Goal: Information Seeking & Learning: Learn about a topic

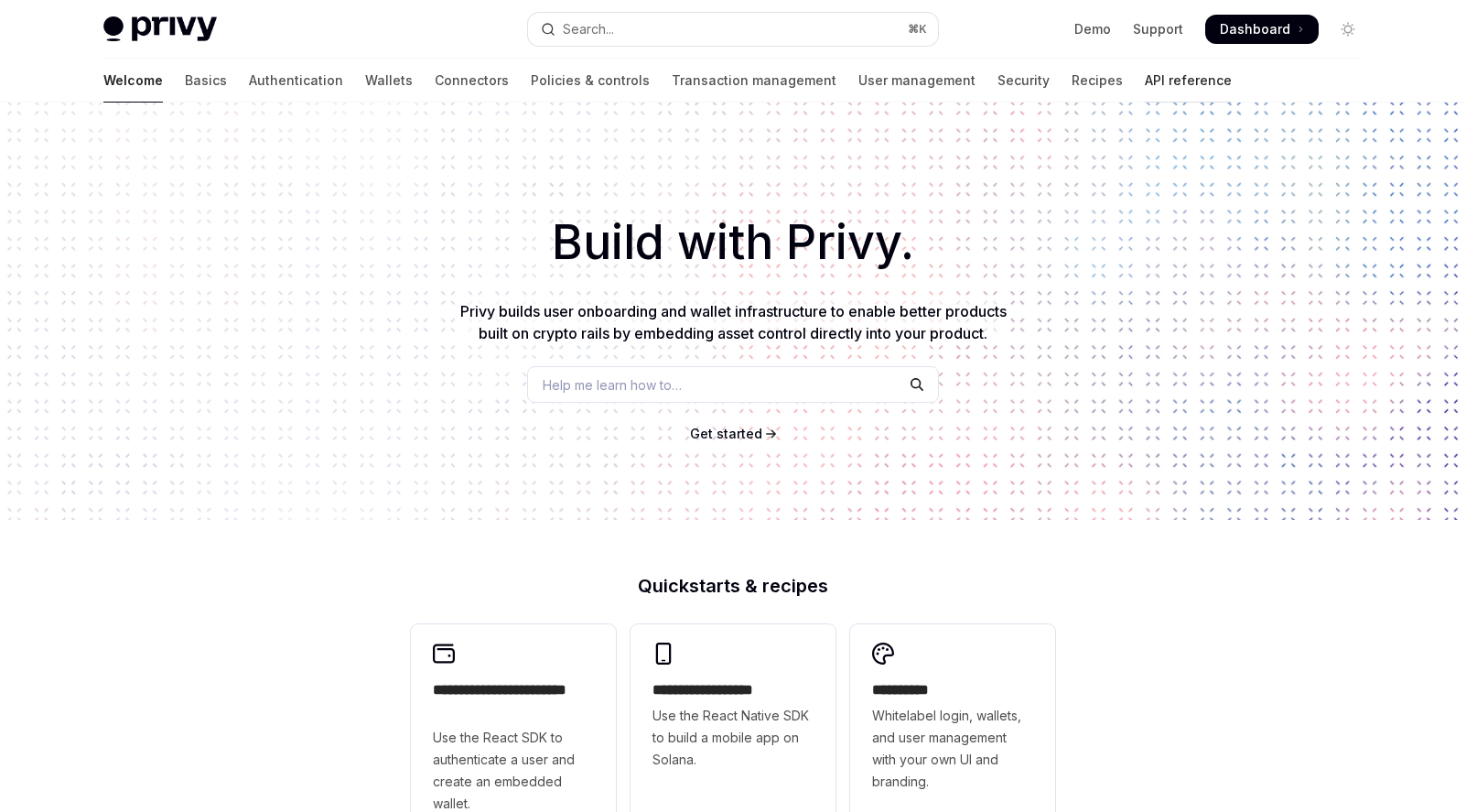
click at [1145, 86] on link "API reference" at bounding box center [1188, 81] width 87 height 44
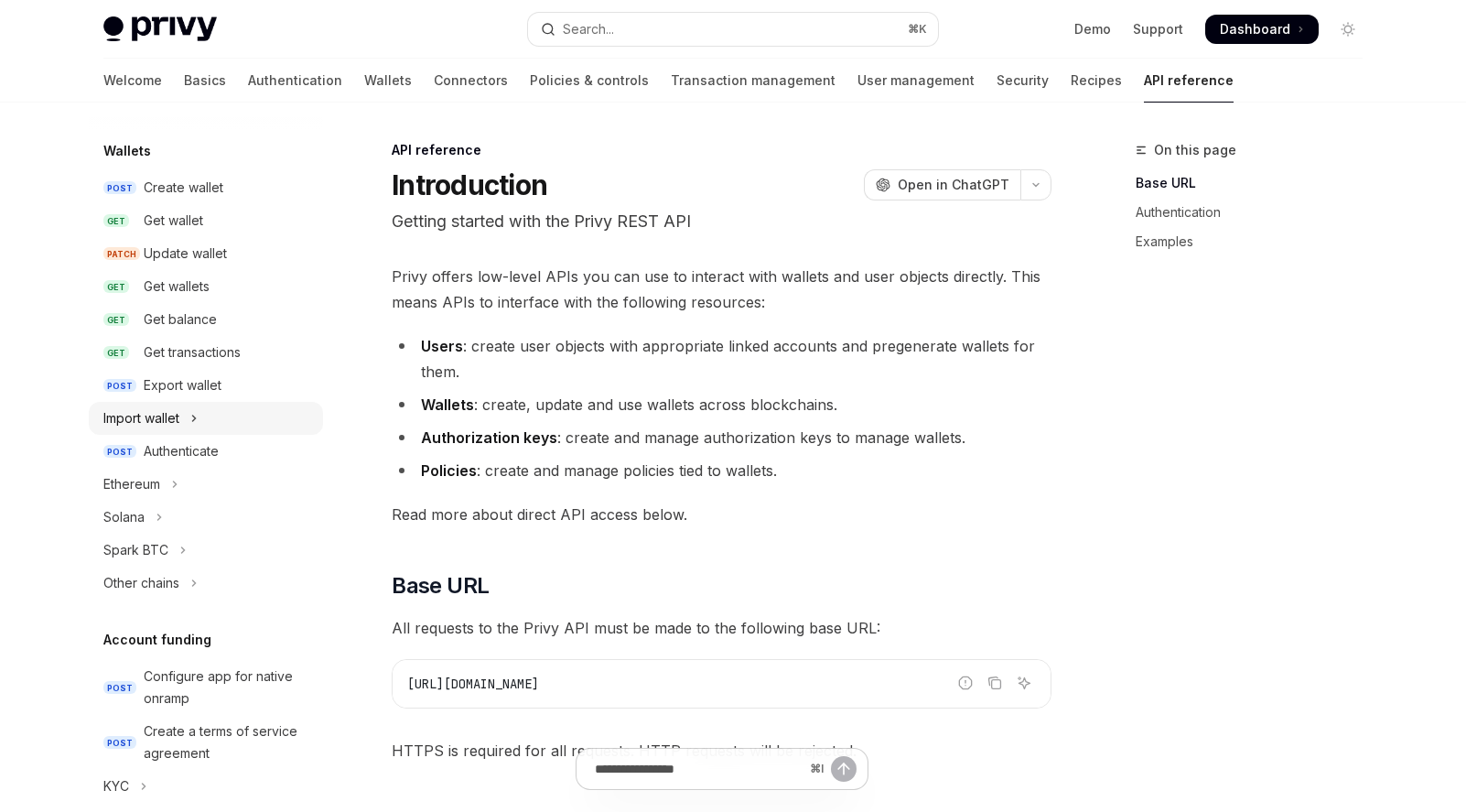
scroll to position [154, 0]
click at [203, 443] on div "Authenticate" at bounding box center [181, 448] width 75 height 22
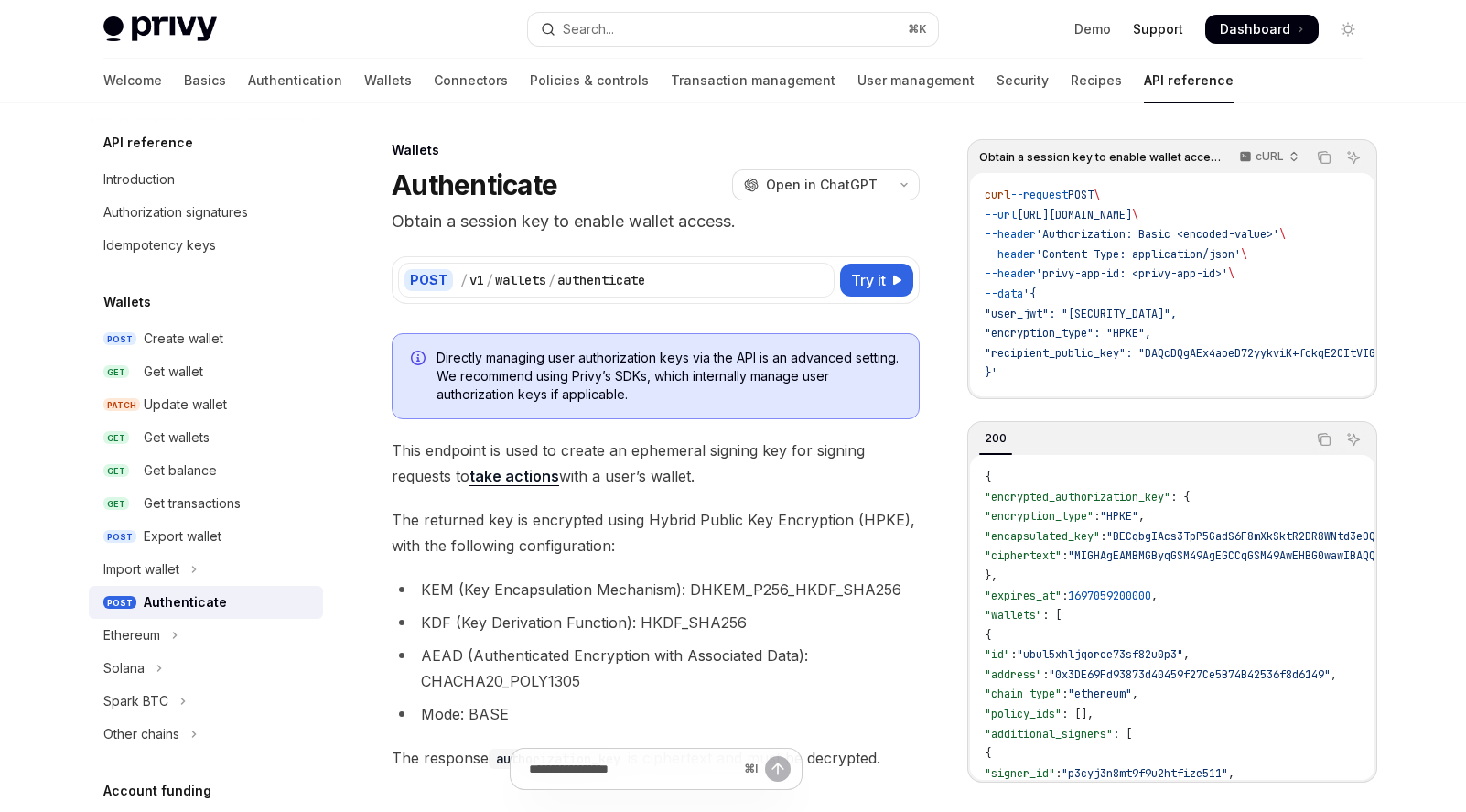
click at [1158, 26] on link "Support" at bounding box center [1158, 29] width 50 height 18
click at [248, 83] on link "Authentication" at bounding box center [295, 81] width 94 height 44
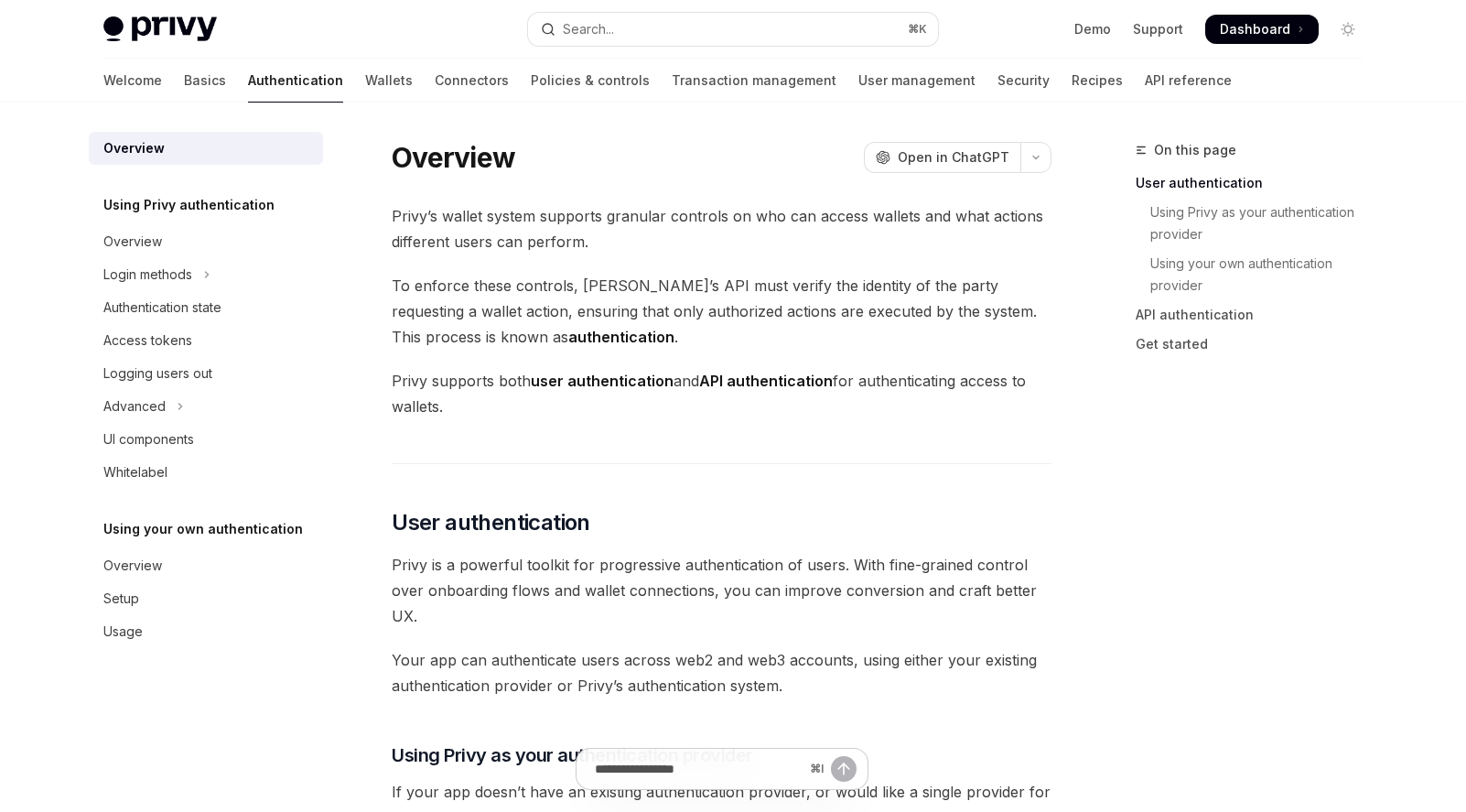
click at [150, 26] on img at bounding box center [159, 29] width 113 height 26
type textarea "*"
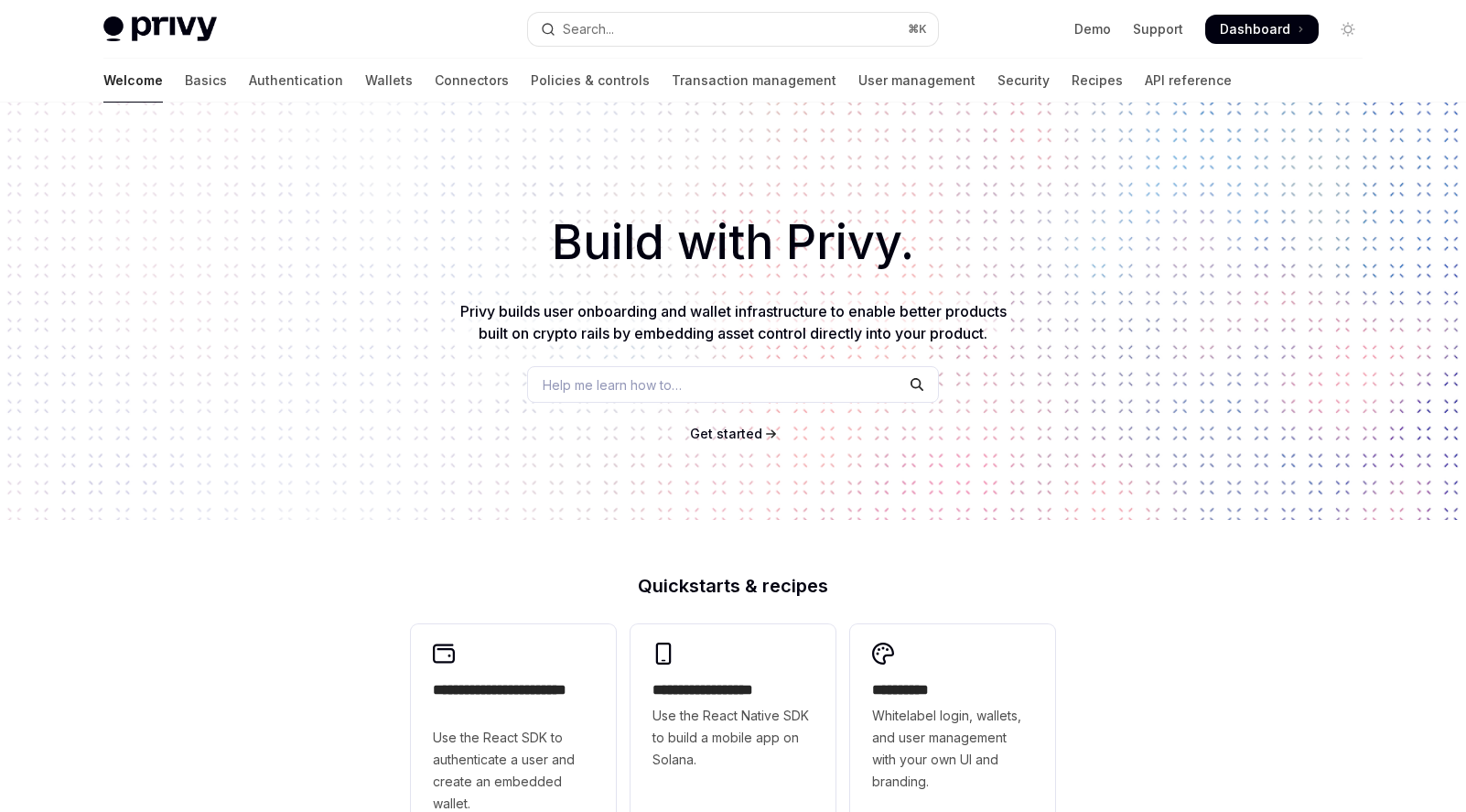
click at [591, 394] on span "Help me learn how to…" at bounding box center [612, 384] width 139 height 19
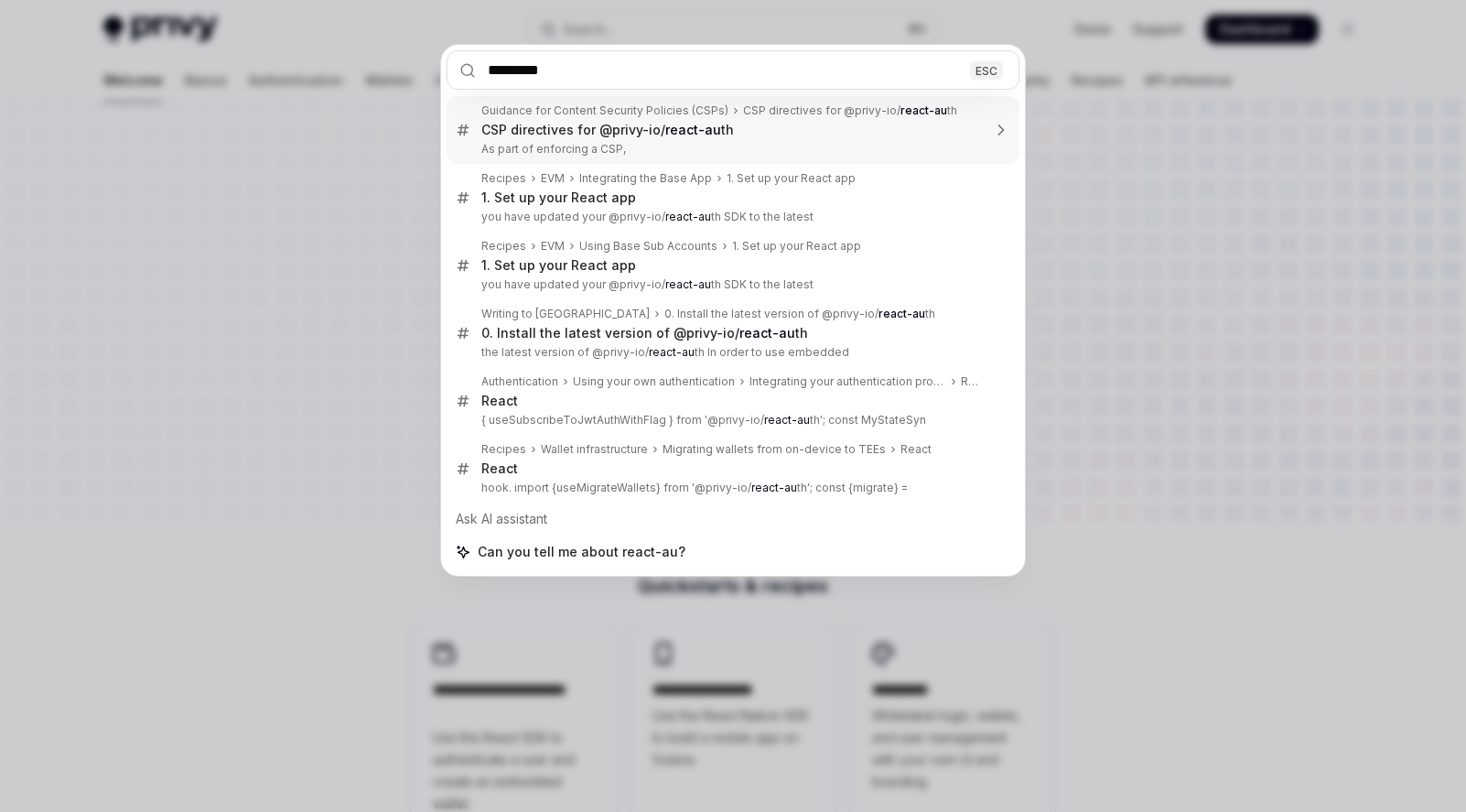
type input "**********"
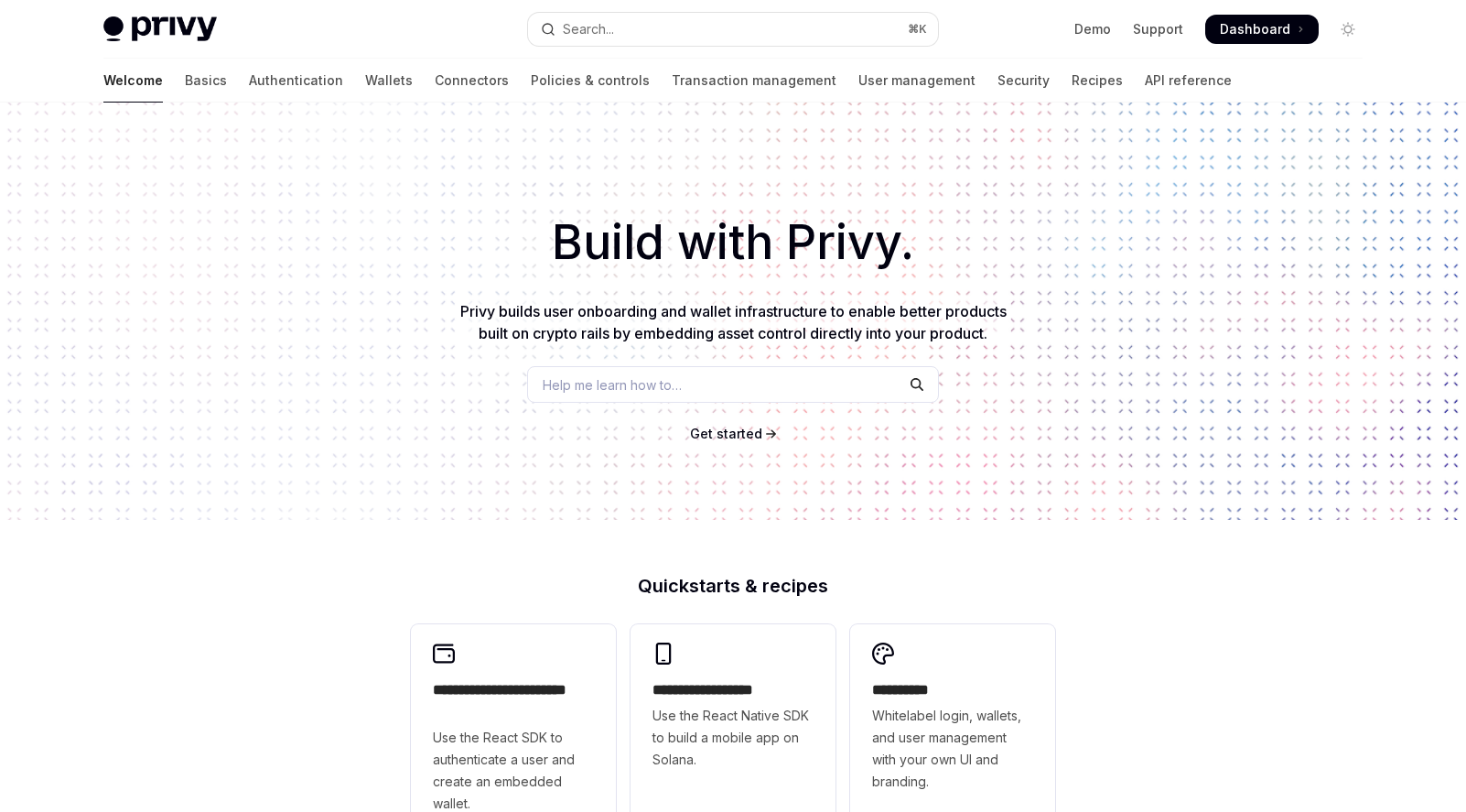
type textarea "*"
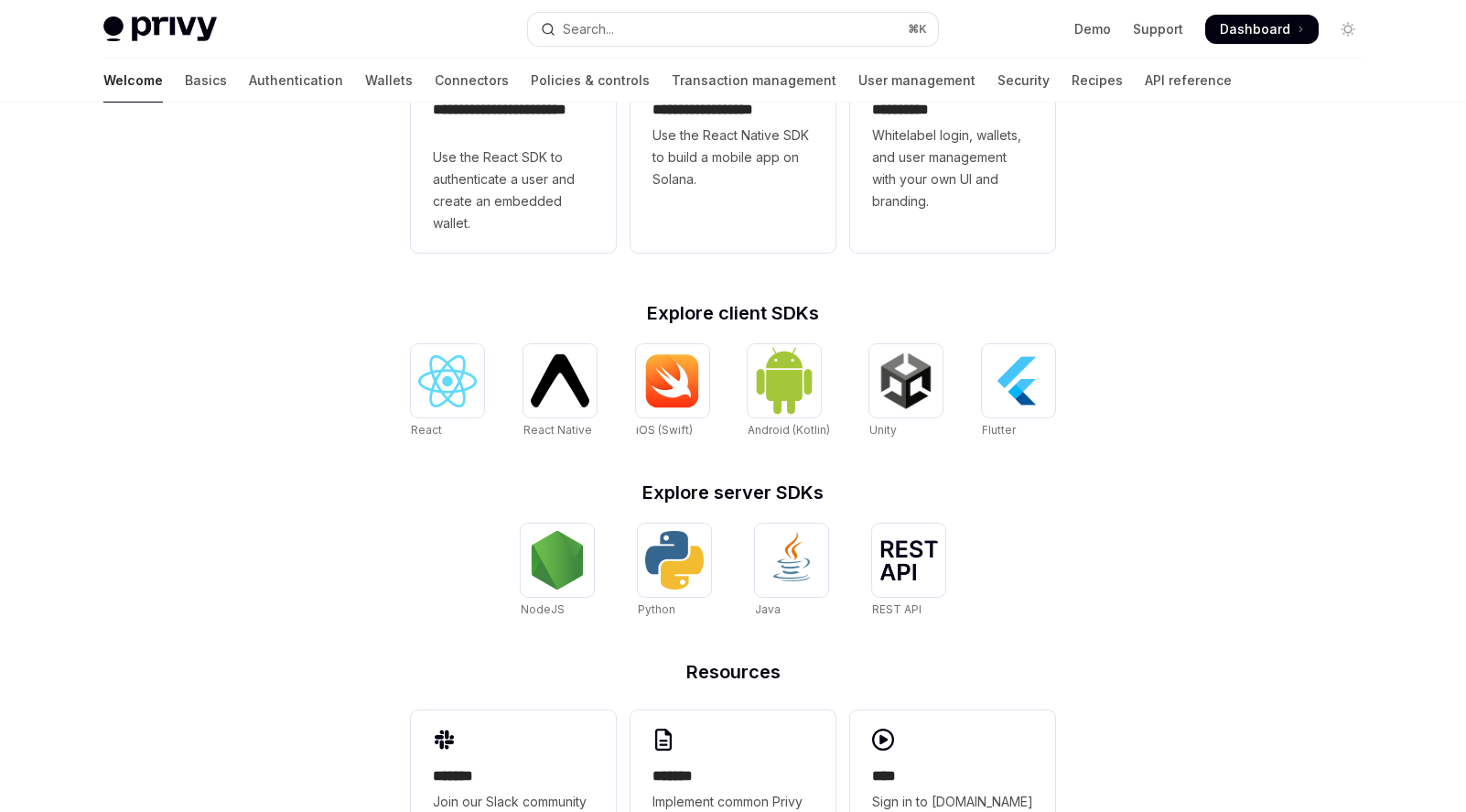
scroll to position [687, 0]
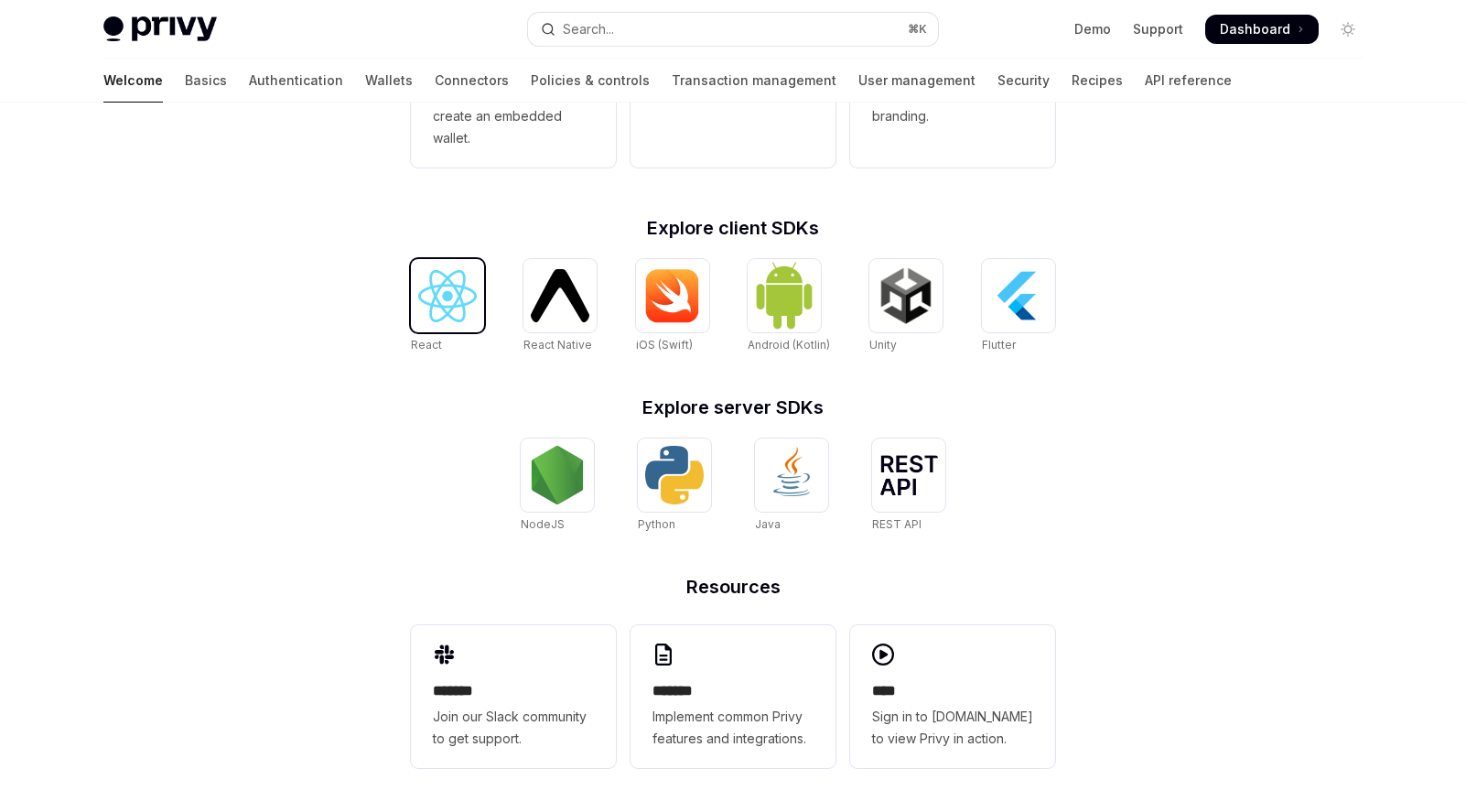
click at [457, 313] on img at bounding box center [447, 296] width 59 height 52
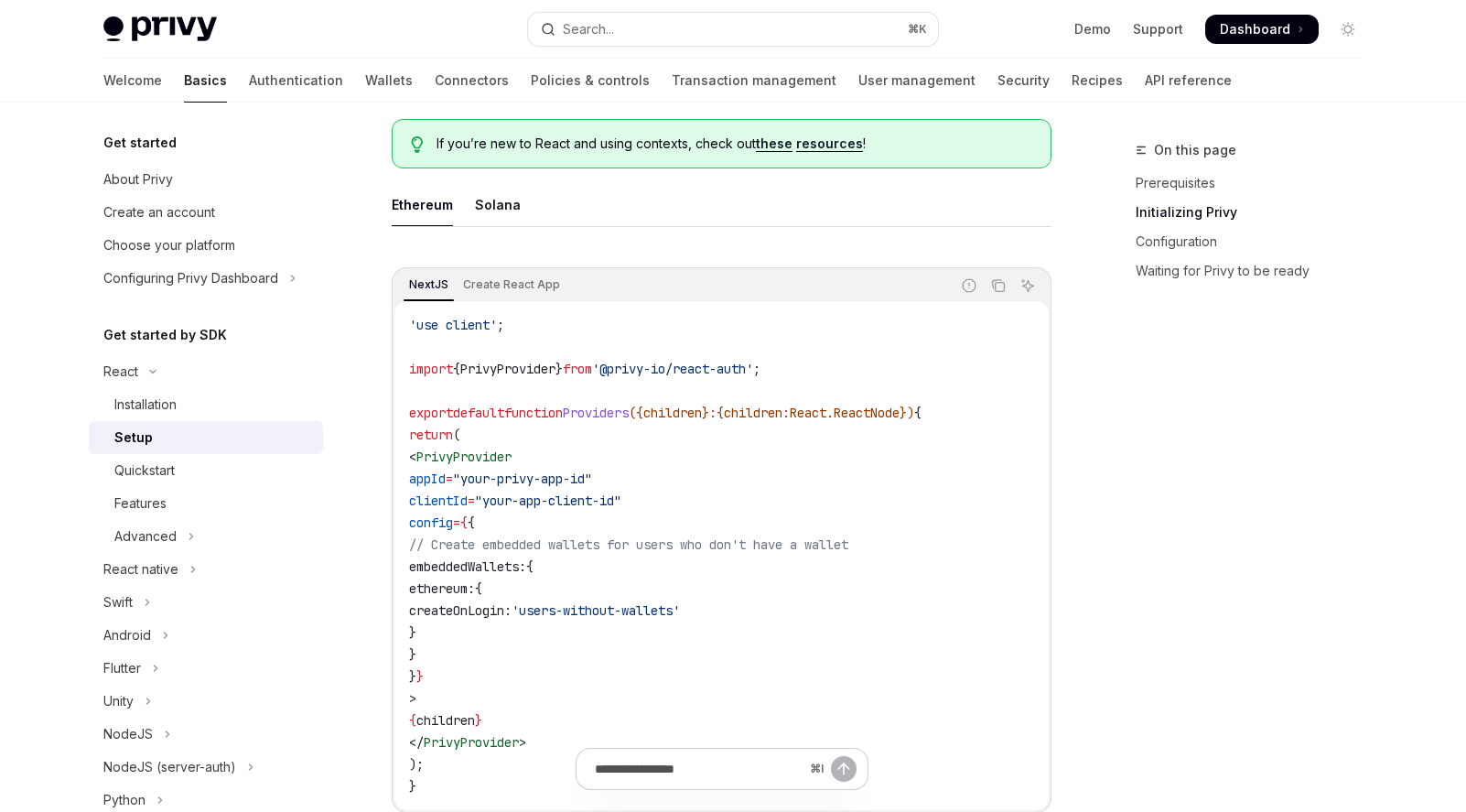
scroll to position [480, 0]
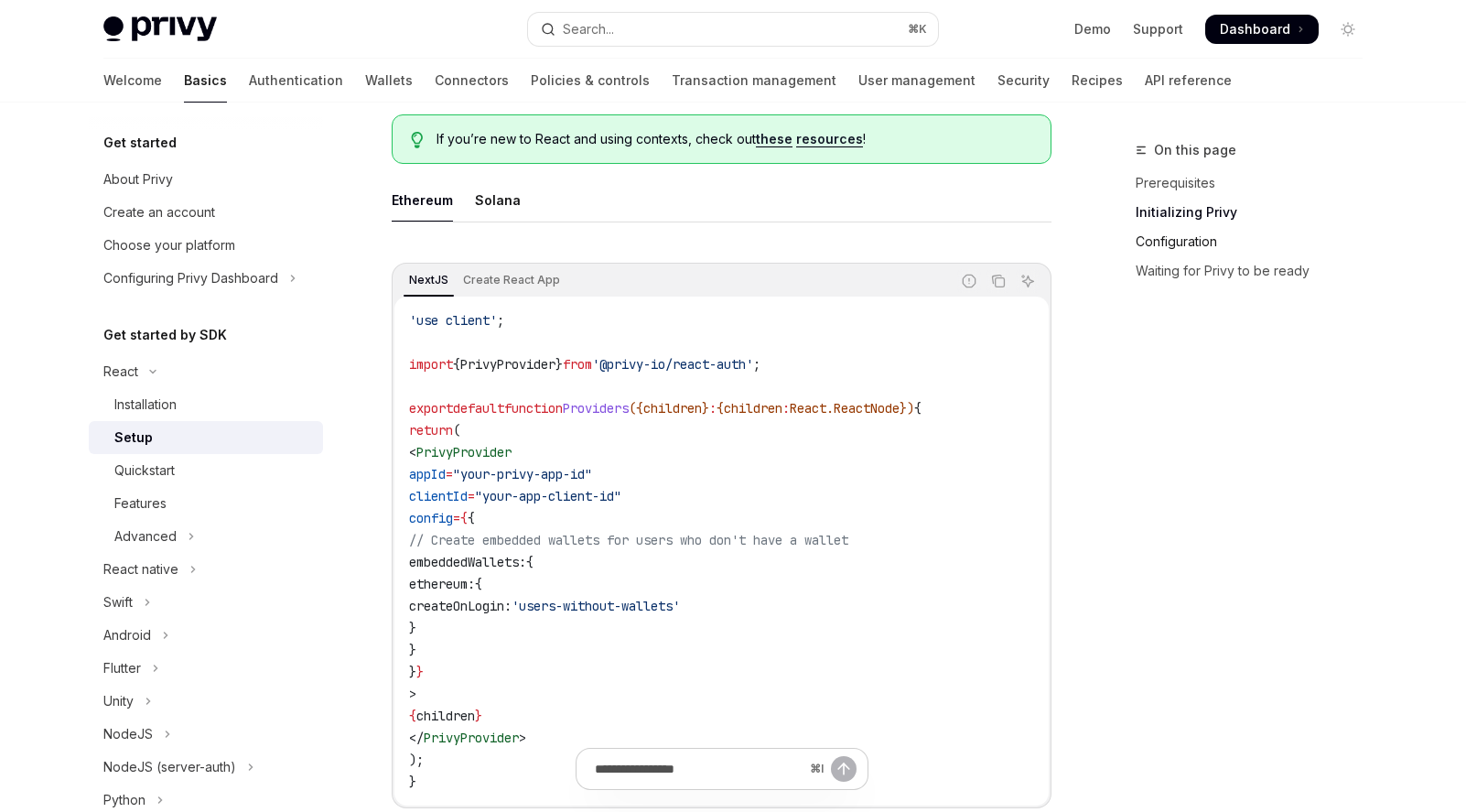
click at [1147, 239] on link "Configuration" at bounding box center [1257, 241] width 242 height 29
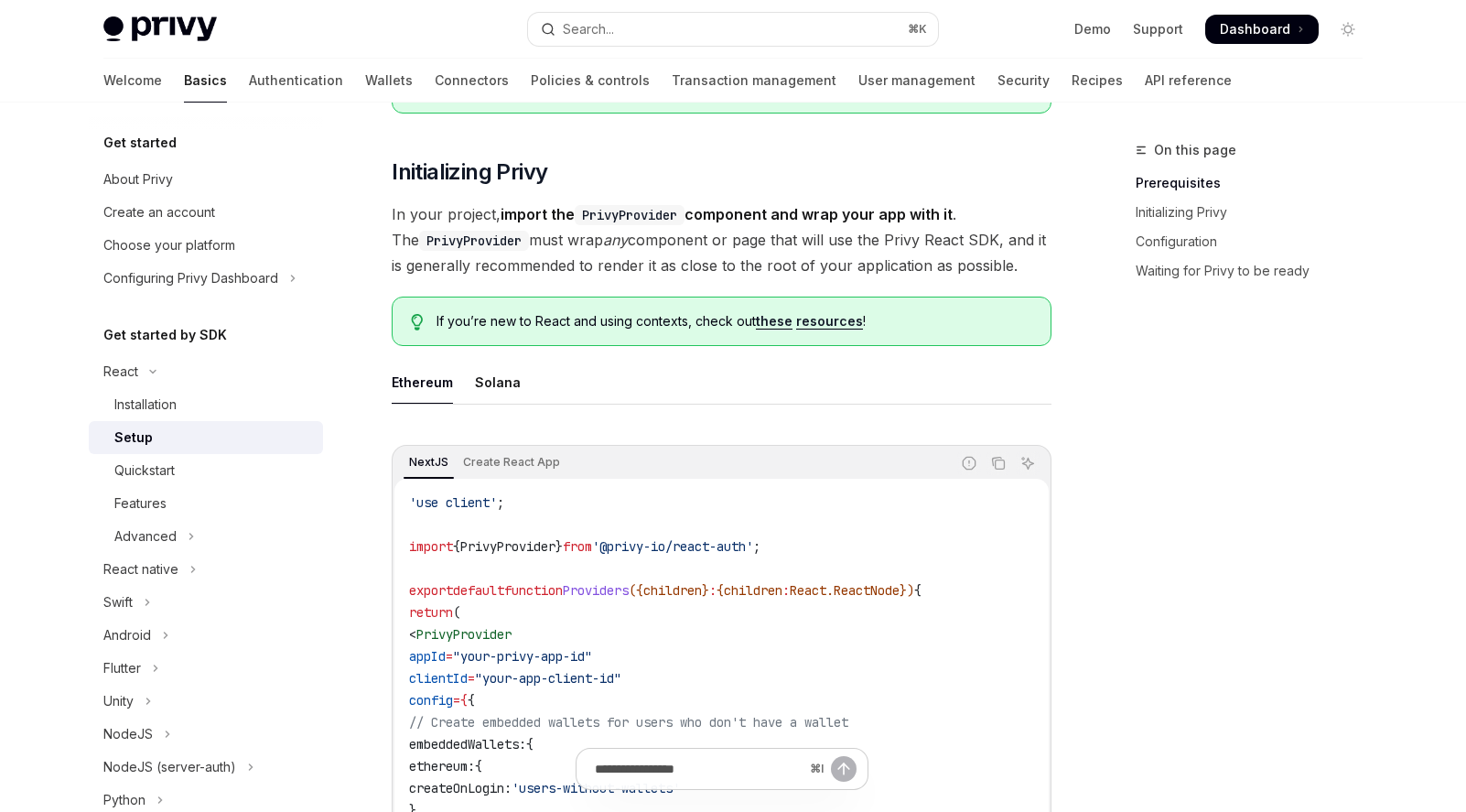
scroll to position [297, 0]
